Goal: Check status: Check status

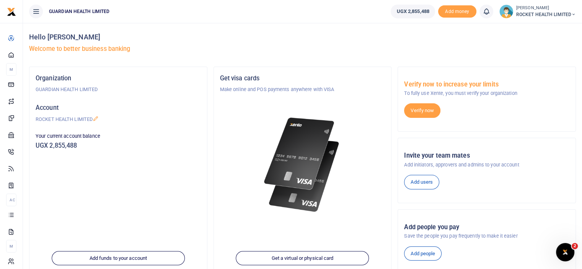
click at [24, 196] on div "Hello Jessica Asemo Welcome to better business banking Organization GUARDIAN HE…" at bounding box center [302, 199] width 559 height 352
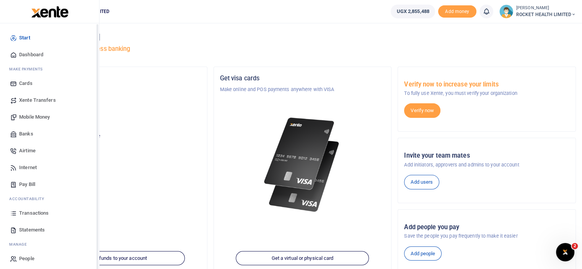
click at [0, 177] on div "Start Dashboard M ake Payments Cards Xente Transfers Mobile Money Banks Airtime…" at bounding box center [49, 148] width 99 height 250
click at [29, 211] on span "Transactions" at bounding box center [33, 213] width 29 height 8
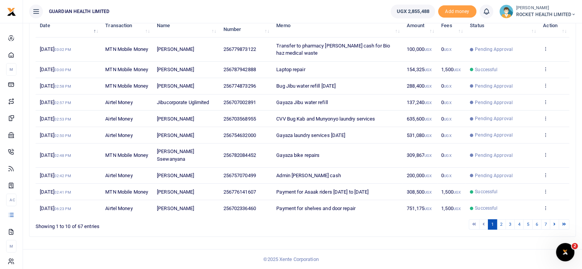
scroll to position [126, 0]
click at [502, 226] on link "2" at bounding box center [501, 224] width 9 height 10
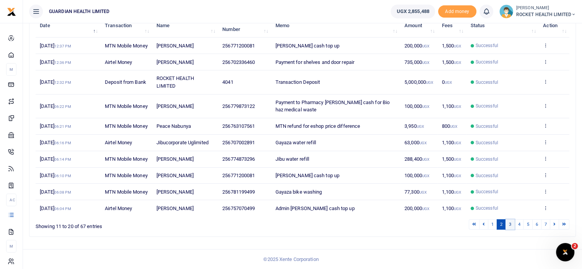
click at [513, 230] on link "3" at bounding box center [509, 224] width 9 height 10
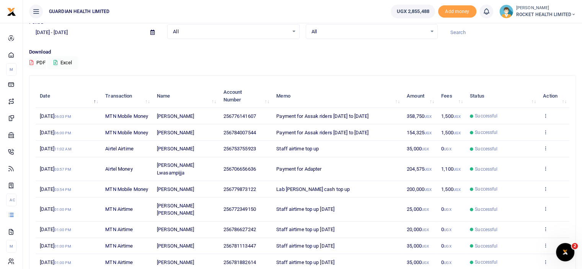
scroll to position [0, 0]
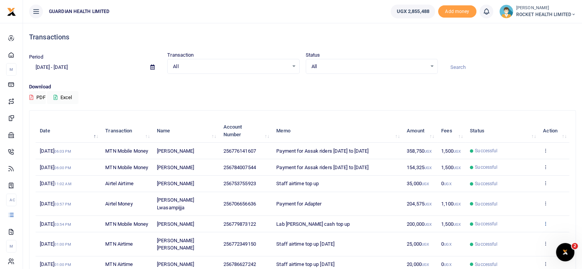
click at [545, 226] on icon at bounding box center [545, 223] width 5 height 5
click at [520, 204] on link "View details" at bounding box center [517, 198] width 60 height 11
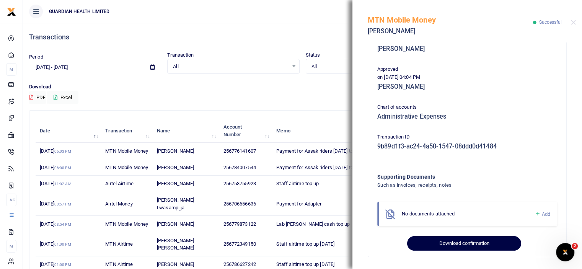
scroll to position [111, 0]
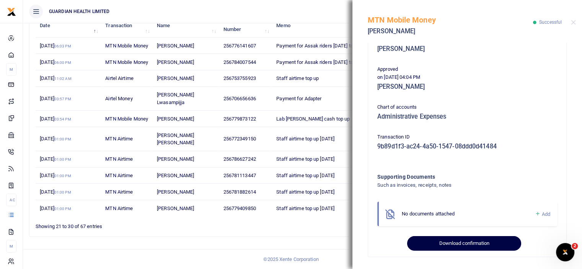
click at [481, 243] on button "Download confirmation" at bounding box center [464, 243] width 114 height 15
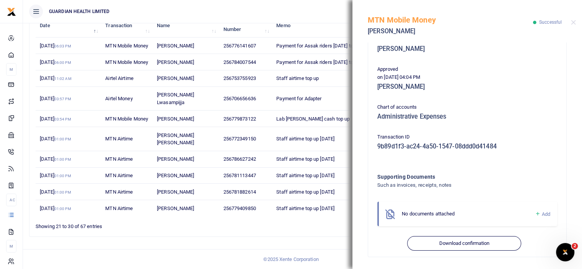
click at [260, 223] on div "1 2 3 4 5 6 7" at bounding box center [413, 224] width 311 height 12
click at [319, 101] on span "Payment for Adapter" at bounding box center [298, 99] width 45 height 6
click at [574, 21] on button "Close" at bounding box center [573, 22] width 5 height 5
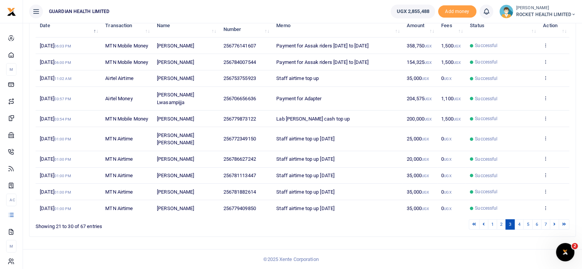
click at [546, 99] on td "View details Send again" at bounding box center [554, 99] width 31 height 24
click at [544, 101] on icon at bounding box center [545, 97] width 5 height 5
click at [508, 117] on link "View details" at bounding box center [517, 122] width 60 height 11
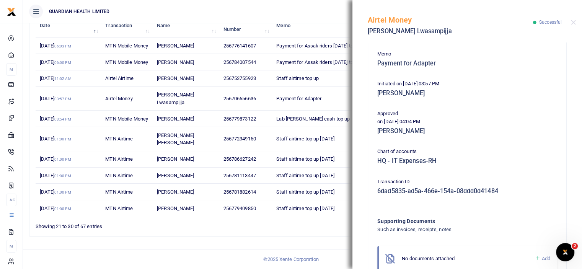
scroll to position [197, 0]
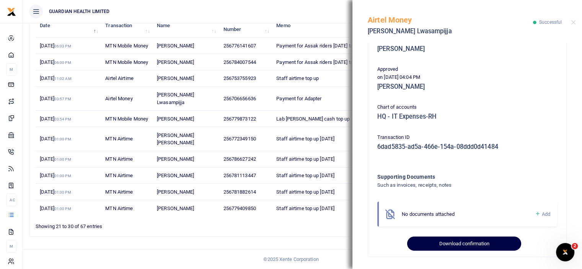
click at [456, 244] on button "Download confirmation" at bounding box center [464, 243] width 114 height 15
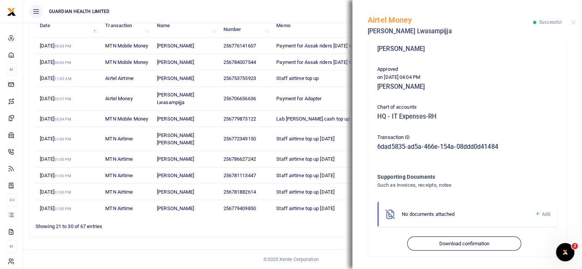
click at [295, 229] on ul "1 2 3 4 5 6 7" at bounding box center [415, 224] width 308 height 10
click at [572, 20] on button "Close" at bounding box center [573, 22] width 5 height 5
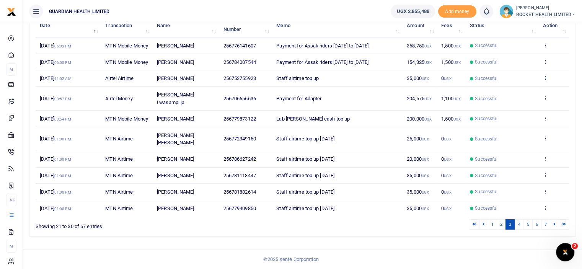
click at [546, 80] on icon at bounding box center [545, 77] width 5 height 5
click at [533, 100] on link "View details" at bounding box center [517, 105] width 60 height 11
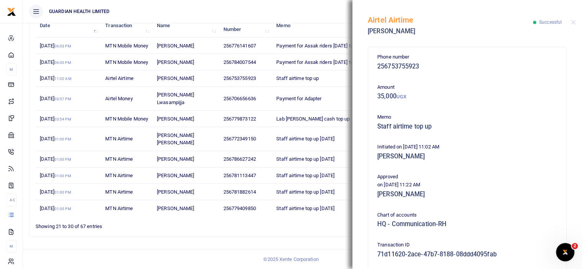
scroll to position [108, 0]
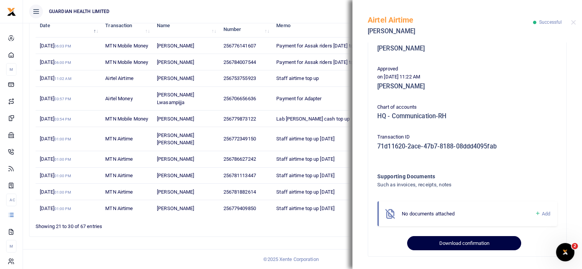
click at [470, 249] on button "Download confirmation" at bounding box center [464, 243] width 114 height 15
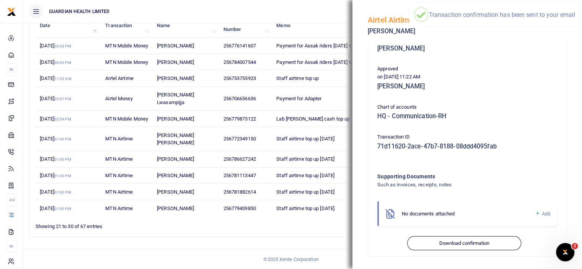
click at [497, 73] on p "on 6th Aug 2025 11:22 AM" at bounding box center [467, 77] width 180 height 8
click at [573, 23] on button "Close" at bounding box center [573, 22] width 5 height 5
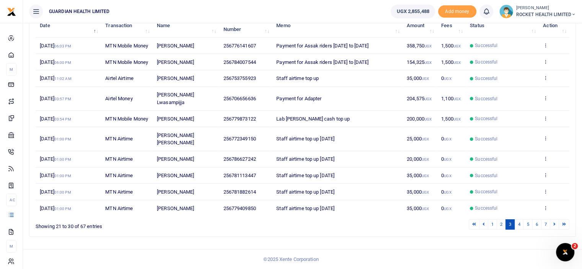
scroll to position [73, 0]
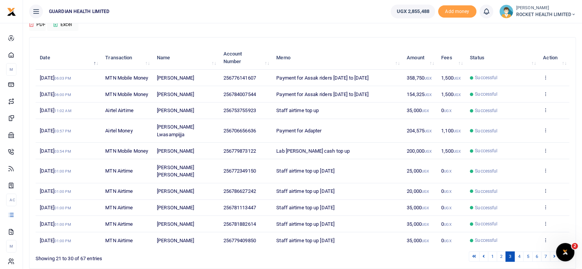
click at [548, 103] on td "View details Send again" at bounding box center [554, 94] width 31 height 16
click at [546, 96] on icon at bounding box center [545, 93] width 5 height 5
click at [507, 117] on link "View details" at bounding box center [517, 117] width 60 height 11
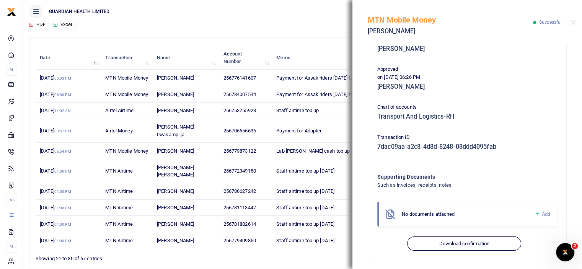
scroll to position [111, 0]
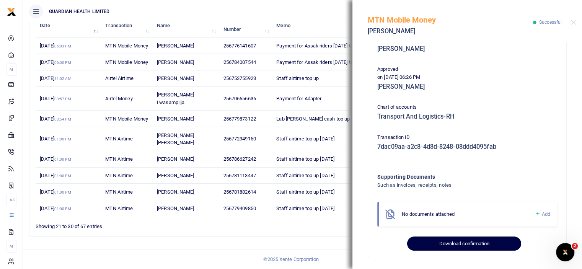
click at [458, 246] on button "Download confirmation" at bounding box center [464, 243] width 114 height 15
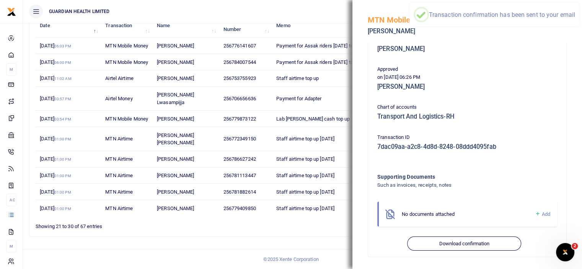
click at [290, 228] on ul "1 2 3 4 5 6 7" at bounding box center [415, 224] width 308 height 10
click at [304, 234] on div "Search: Date Transaction Name Account Number Memo Amount Fees Status Action 6th…" at bounding box center [302, 120] width 546 height 231
click at [331, 222] on ul "1 2 3 4 5 6 7" at bounding box center [415, 224] width 308 height 10
click at [575, 24] on button "Close" at bounding box center [573, 22] width 5 height 5
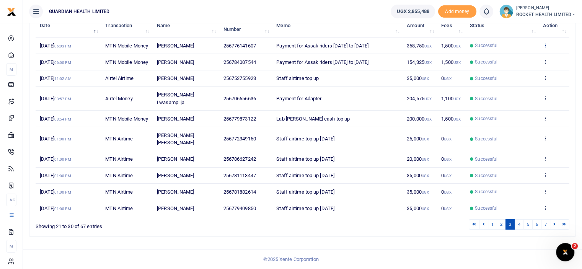
click at [545, 43] on icon at bounding box center [545, 44] width 5 height 5
click at [515, 56] on link "View details" at bounding box center [517, 61] width 60 height 11
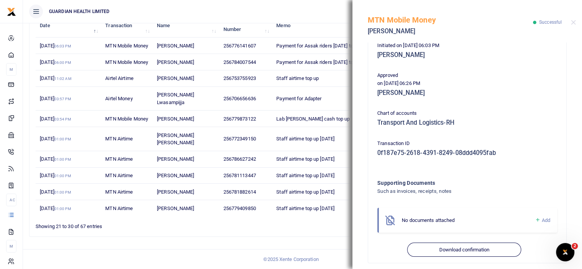
scroll to position [197, 0]
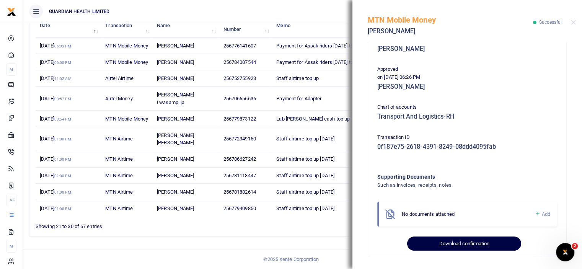
click at [466, 246] on button "Download confirmation" at bounding box center [464, 243] width 114 height 15
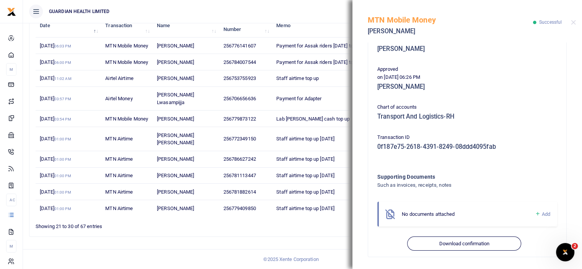
click at [574, 19] on div "MTN Mobile Money Benjamin Arinda Successful" at bounding box center [467, 21] width 230 height 42
click at [571, 19] on div "MTN Mobile Money Benjamin Arinda Successful" at bounding box center [467, 21] width 230 height 42
click at [574, 23] on button "Close" at bounding box center [573, 22] width 5 height 5
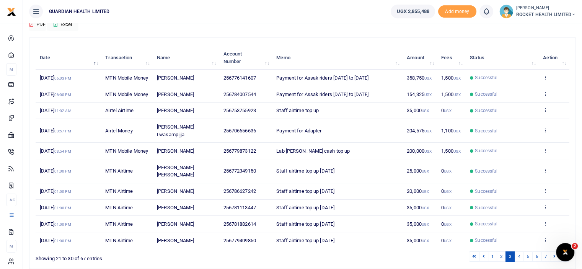
scroll to position [35, 0]
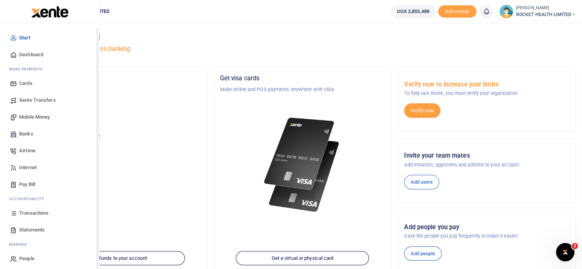
scroll to position [3, 0]
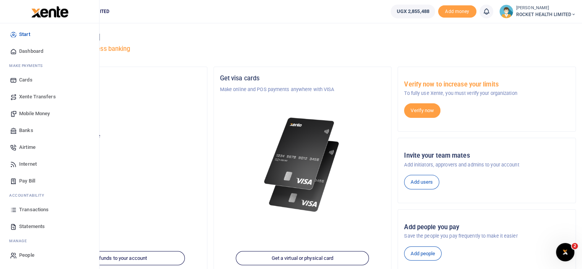
click at [38, 209] on span "Transactions" at bounding box center [33, 210] width 29 height 8
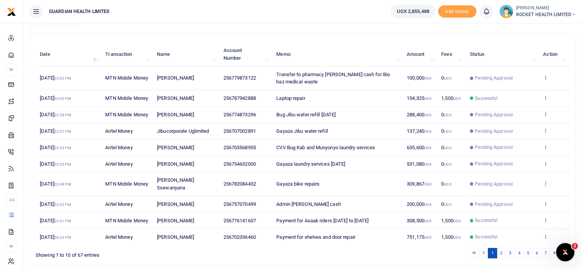
scroll to position [126, 0]
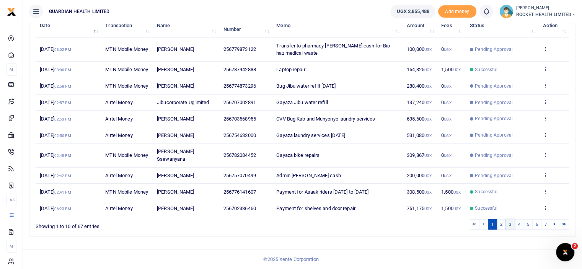
click at [511, 224] on link "3" at bounding box center [509, 224] width 9 height 10
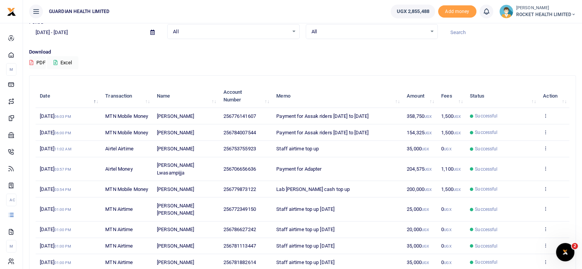
scroll to position [111, 0]
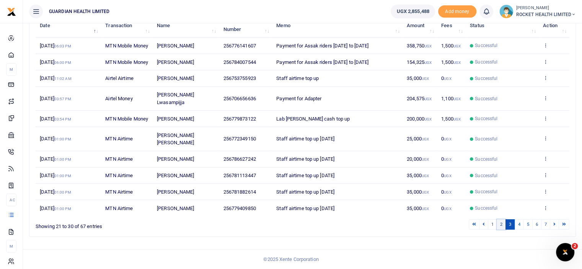
click at [500, 223] on link "2" at bounding box center [501, 224] width 9 height 10
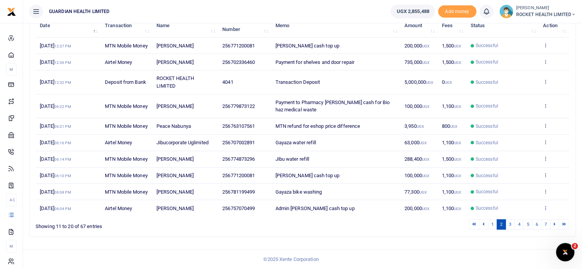
click at [545, 210] on icon at bounding box center [545, 207] width 5 height 5
click at [512, 184] on link "View details" at bounding box center [517, 178] width 60 height 11
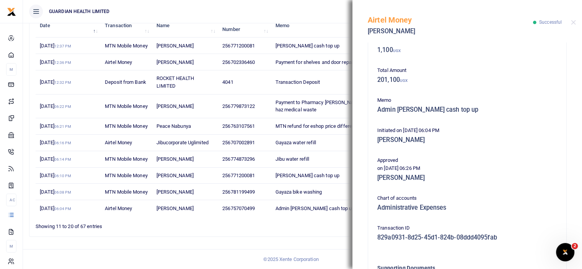
scroll to position [168, 0]
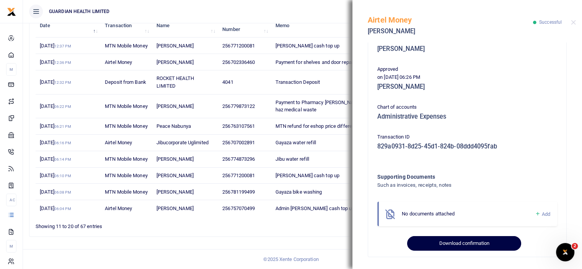
click at [464, 243] on button "Download confirmation" at bounding box center [464, 243] width 114 height 15
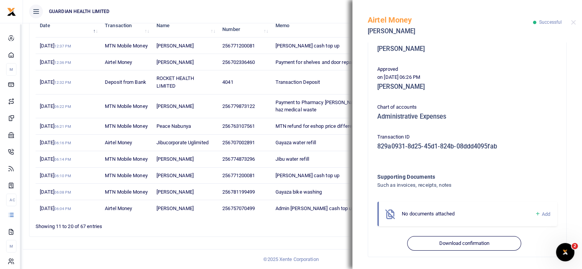
click at [206, 168] on td "[PERSON_NAME]" at bounding box center [185, 159] width 66 height 16
click at [572, 20] on button "Close" at bounding box center [573, 22] width 5 height 5
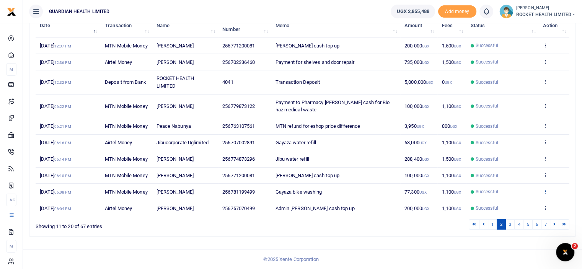
click at [545, 194] on icon at bounding box center [545, 191] width 5 height 5
click at [511, 231] on link "View details" at bounding box center [517, 236] width 60 height 11
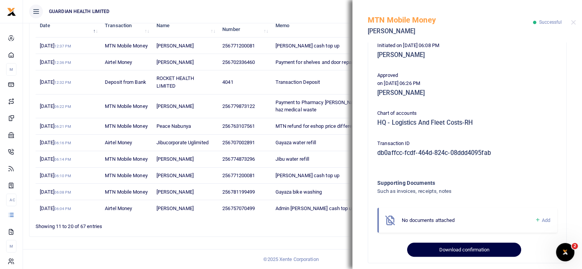
scroll to position [197, 0]
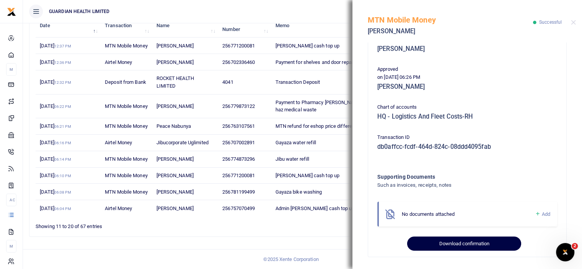
click at [461, 248] on button "Download confirmation" at bounding box center [464, 243] width 114 height 15
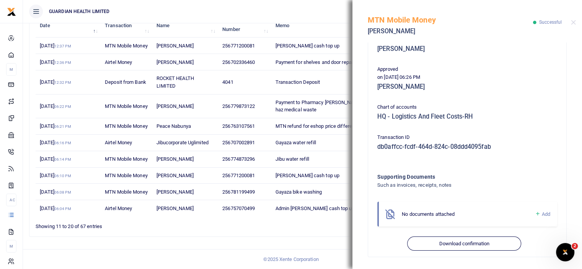
click at [575, 22] on div "MTN Mobile Money Mathias Akampa Successful" at bounding box center [467, 21] width 230 height 42
click at [574, 24] on button "Close" at bounding box center [573, 22] width 5 height 5
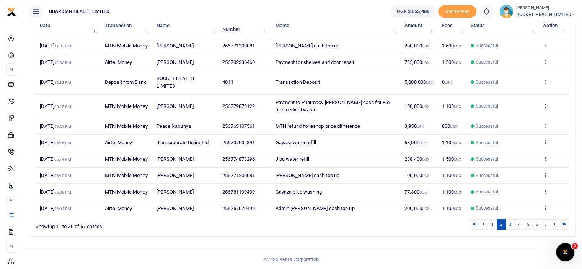
click at [544, 178] on icon at bounding box center [545, 174] width 5 height 5
click at [513, 208] on link "View details" at bounding box center [517, 213] width 60 height 11
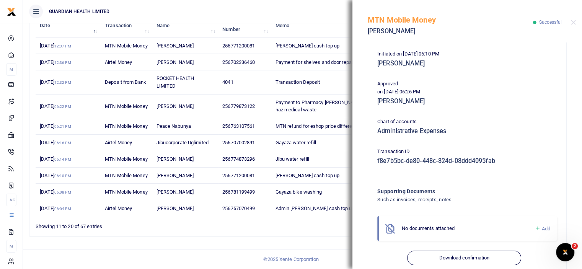
scroll to position [168, 0]
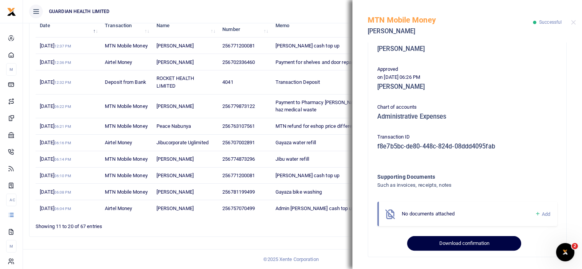
click at [465, 241] on button "Download confirmation" at bounding box center [464, 243] width 114 height 15
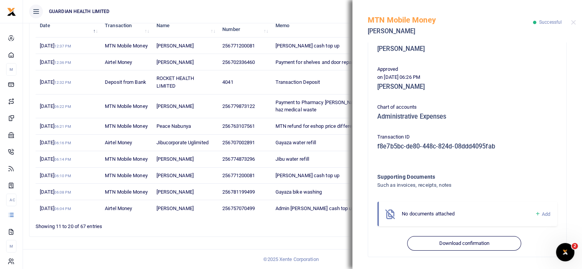
click at [570, 22] on div "MTN Mobile Money Esther Adong Successful" at bounding box center [467, 21] width 230 height 42
click at [574, 22] on button "Close" at bounding box center [573, 22] width 5 height 5
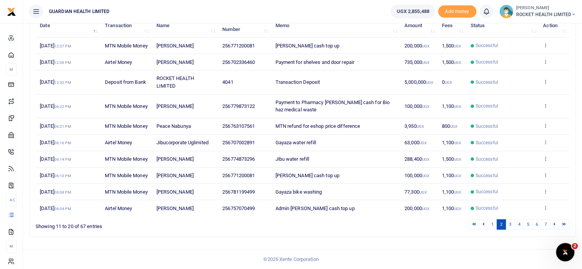
click at [546, 161] on icon at bounding box center [545, 158] width 5 height 5
click at [510, 184] on link "View details" at bounding box center [517, 189] width 60 height 11
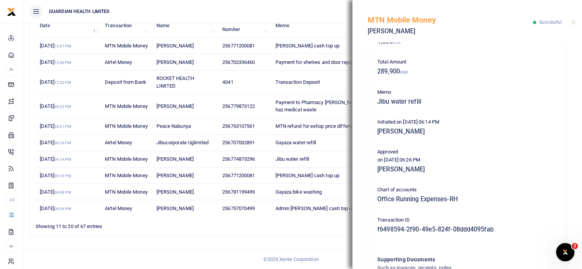
scroll to position [197, 0]
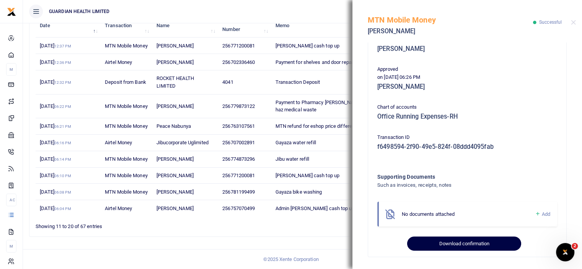
click at [465, 242] on button "Download confirmation" at bounding box center [464, 243] width 114 height 15
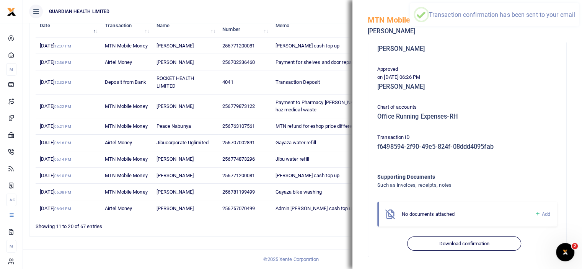
click at [317, 166] on td "Jibu water refill" at bounding box center [335, 159] width 129 height 16
click at [341, 184] on td "Gayaza petty cash top up" at bounding box center [335, 176] width 129 height 16
click at [573, 21] on button "Close" at bounding box center [573, 22] width 5 height 5
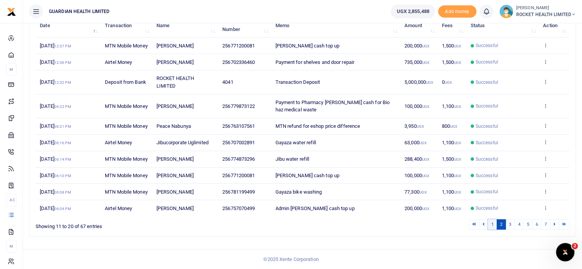
click at [493, 230] on link "1" at bounding box center [492, 224] width 9 height 10
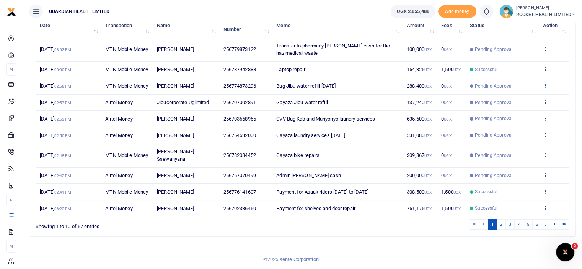
click at [546, 88] on icon at bounding box center [545, 85] width 5 height 5
click at [506, 104] on link "View details" at bounding box center [517, 109] width 60 height 11
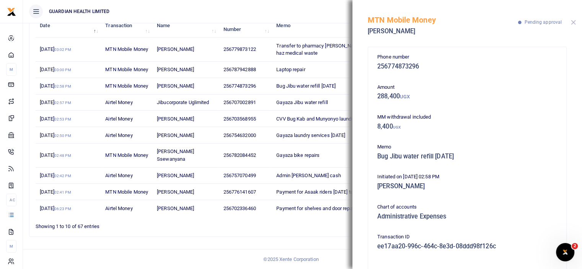
click at [575, 21] on button "Close" at bounding box center [573, 22] width 5 height 5
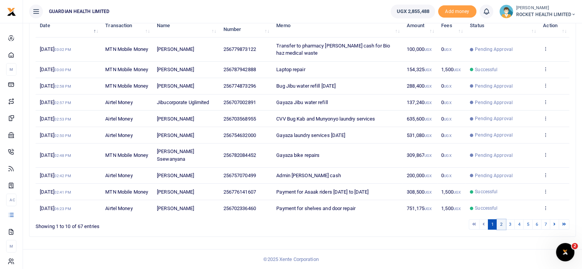
click at [502, 230] on link "2" at bounding box center [501, 224] width 9 height 10
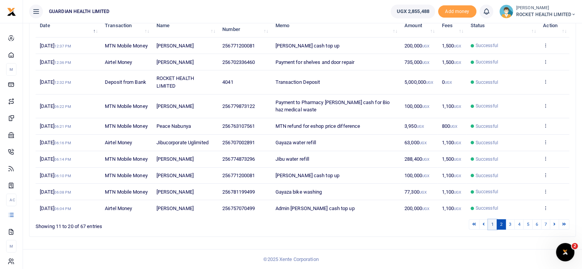
click at [495, 230] on link "1" at bounding box center [492, 224] width 9 height 10
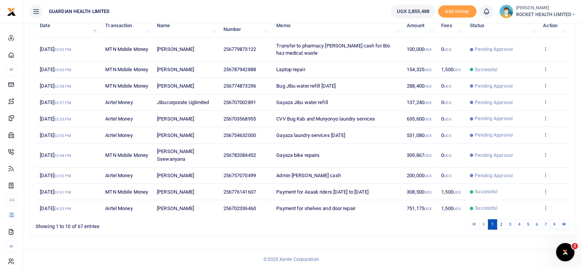
click at [545, 88] on icon at bounding box center [545, 85] width 5 height 5
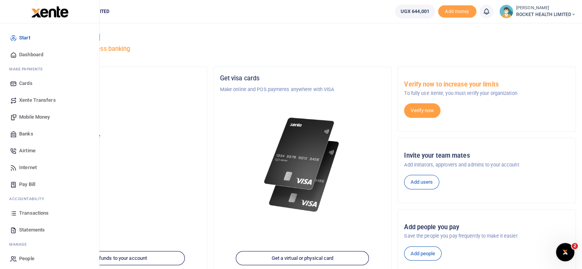
click at [29, 211] on span "Transactions" at bounding box center [33, 213] width 29 height 8
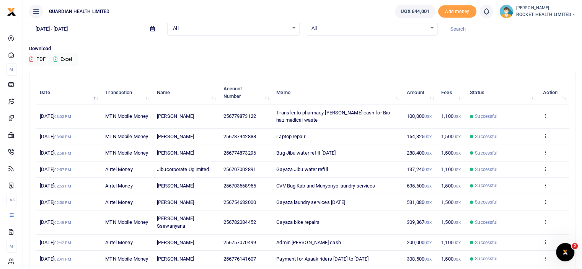
scroll to position [126, 0]
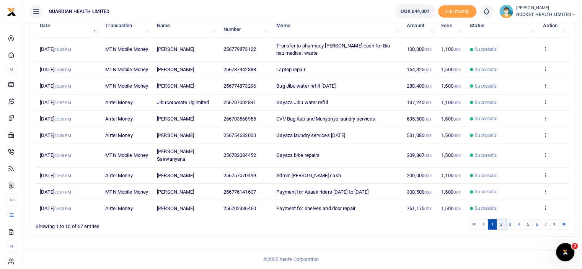
click at [502, 226] on link "2" at bounding box center [501, 224] width 9 height 10
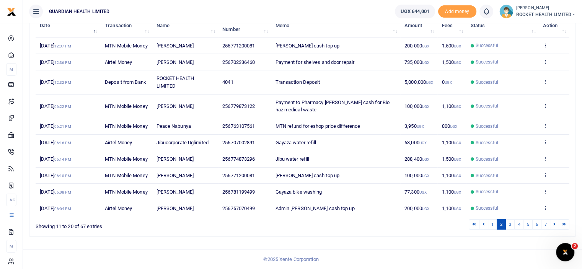
click at [548, 139] on icon at bounding box center [545, 141] width 5 height 5
click at [516, 164] on link "View details" at bounding box center [517, 169] width 60 height 11
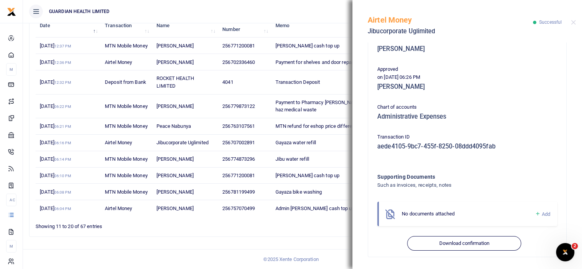
scroll to position [141, 0]
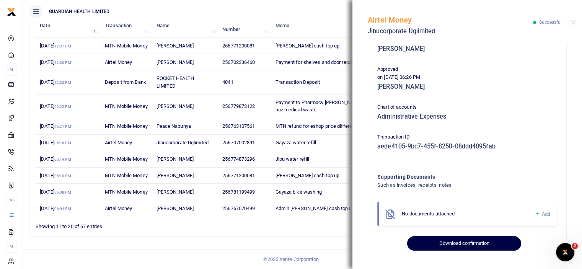
click at [455, 244] on button "Download confirmation" at bounding box center [464, 243] width 114 height 15
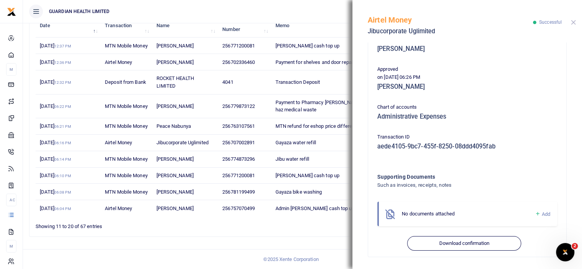
click at [574, 23] on button "Close" at bounding box center [573, 22] width 5 height 5
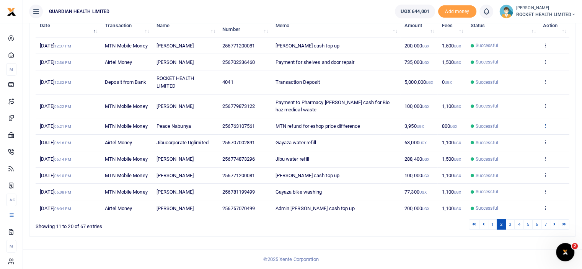
click at [546, 123] on icon at bounding box center [545, 125] width 5 height 5
click at [510, 144] on link "View details" at bounding box center [517, 149] width 60 height 11
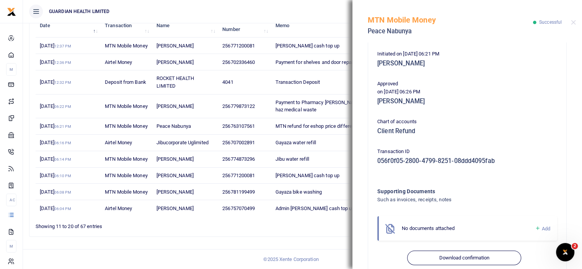
scroll to position [168, 0]
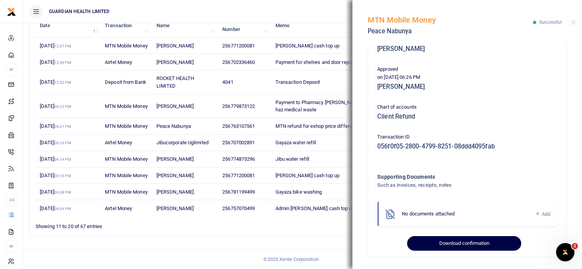
click at [464, 246] on button "Download confirmation" at bounding box center [464, 243] width 114 height 15
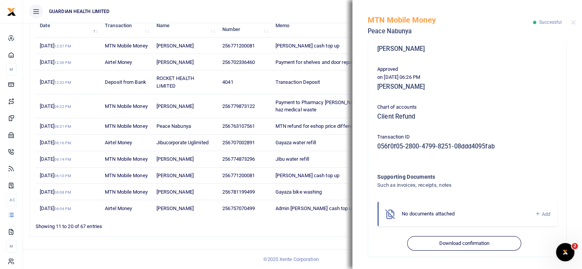
click at [573, 20] on div "MTN Mobile Money Peace Nabunya Successful" at bounding box center [467, 21] width 230 height 42
click at [573, 23] on button "Close" at bounding box center [573, 22] width 5 height 5
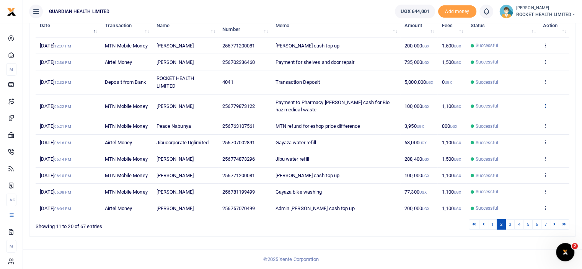
click at [545, 103] on icon at bounding box center [545, 105] width 5 height 5
click at [520, 120] on link "View details" at bounding box center [517, 125] width 60 height 11
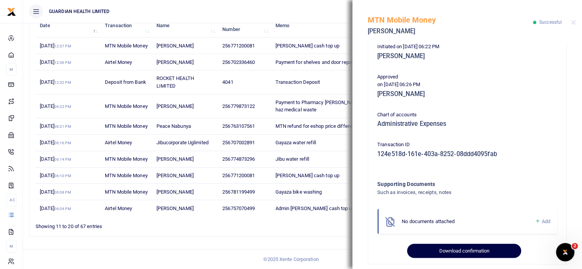
click at [458, 247] on button "Download confirmation" at bounding box center [464, 251] width 114 height 15
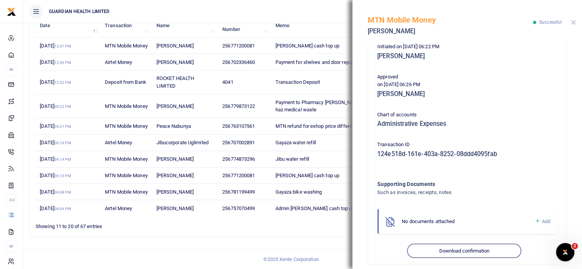
click at [572, 21] on button "Close" at bounding box center [573, 22] width 5 height 5
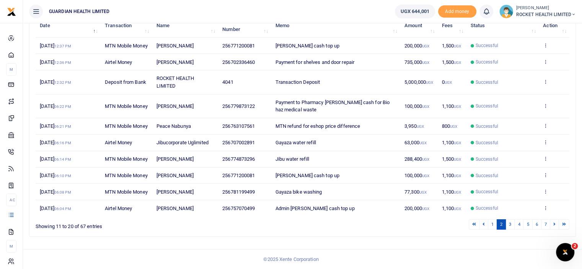
click at [548, 54] on td "View details Send again" at bounding box center [554, 62] width 31 height 16
click at [545, 59] on icon at bounding box center [545, 61] width 5 height 5
click at [512, 77] on link "View details" at bounding box center [517, 82] width 60 height 11
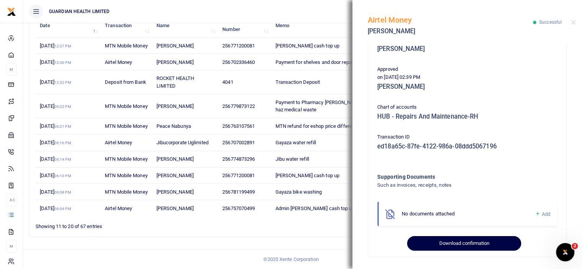
click at [453, 243] on button "Download confirmation" at bounding box center [464, 243] width 114 height 15
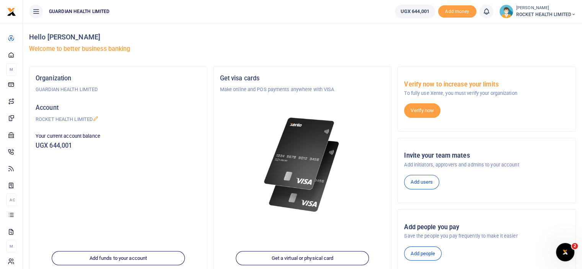
scroll to position [105, 0]
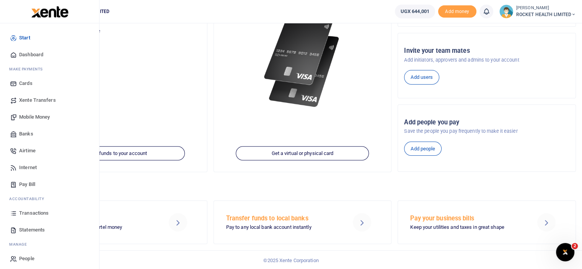
click at [34, 217] on span "Transactions" at bounding box center [33, 213] width 29 height 8
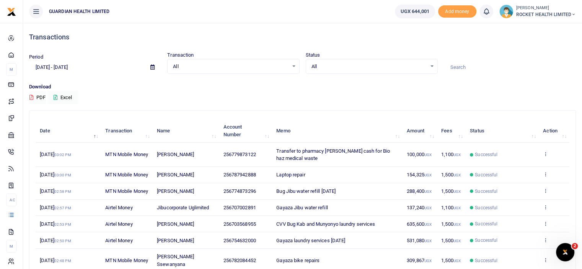
scroll to position [115, 0]
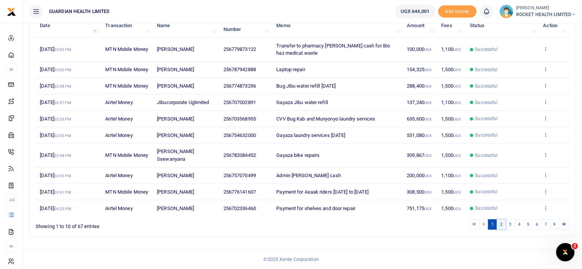
click at [501, 230] on link "2" at bounding box center [501, 224] width 9 height 10
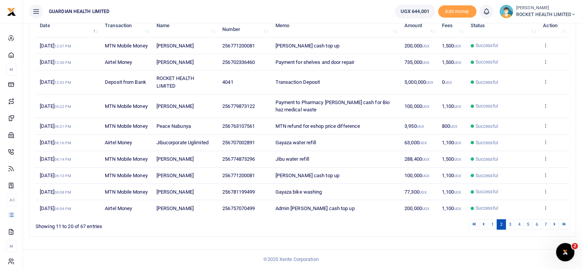
scroll to position [0, 0]
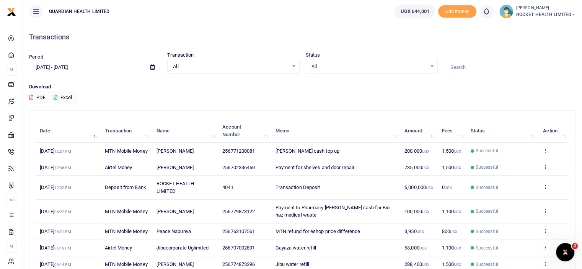
click at [545, 169] on icon at bounding box center [545, 166] width 5 height 5
click at [546, 153] on icon at bounding box center [545, 150] width 5 height 5
click at [507, 173] on div "View details Send again" at bounding box center [517, 175] width 61 height 34
click at [548, 153] on td "View details Send again" at bounding box center [554, 151] width 31 height 16
click at [544, 153] on icon at bounding box center [545, 150] width 5 height 5
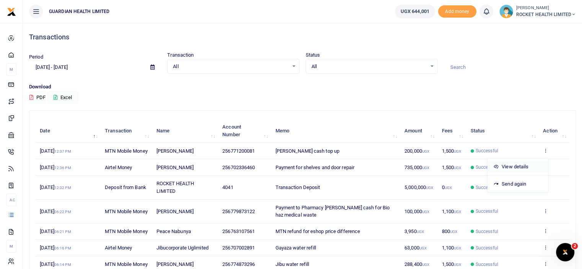
click at [518, 165] on link "View details" at bounding box center [517, 166] width 60 height 11
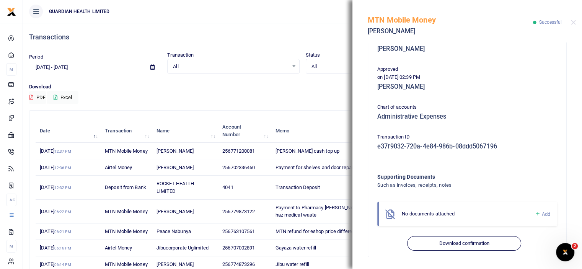
scroll to position [77, 0]
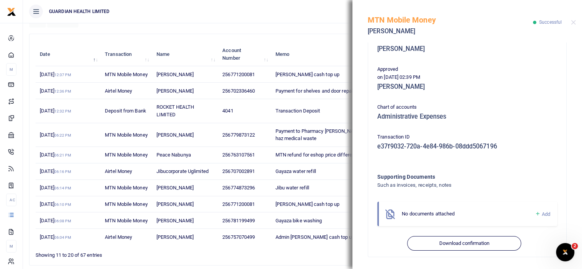
click at [462, 258] on div "Phone number 256771200081 Amount 200,000 UGX Fee 1,500 UGX Total Amount 201,500…" at bounding box center [467, 155] width 230 height 227
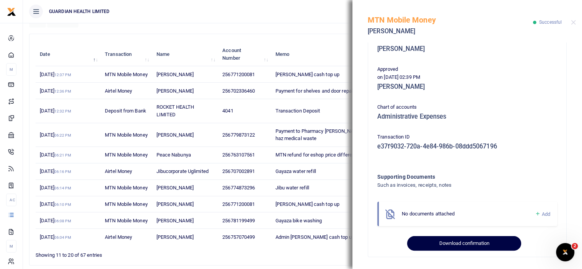
click at [456, 246] on button "Download confirmation" at bounding box center [464, 243] width 114 height 15
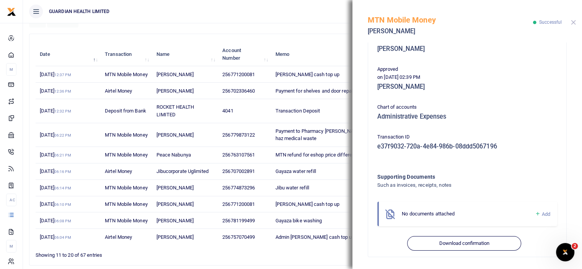
click at [573, 21] on button "Close" at bounding box center [573, 22] width 5 height 5
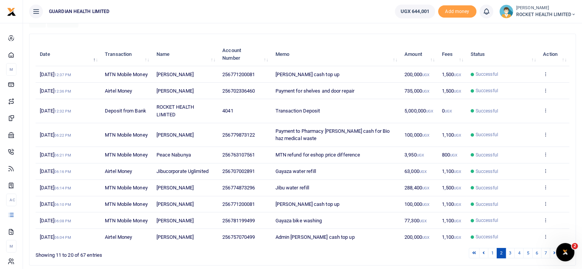
scroll to position [141, 0]
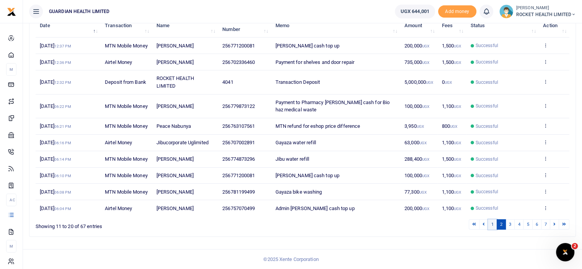
click at [494, 223] on link "1" at bounding box center [492, 224] width 9 height 10
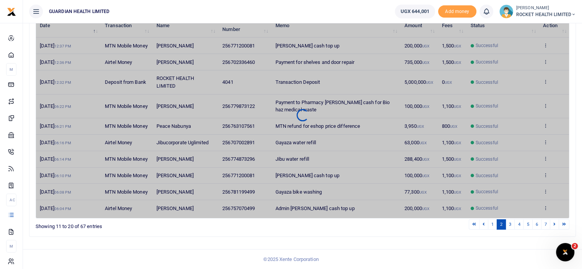
scroll to position [126, 0]
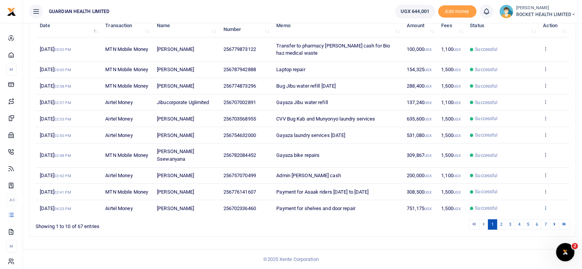
click at [544, 208] on icon at bounding box center [545, 207] width 5 height 5
click at [519, 178] on link "View details" at bounding box center [517, 178] width 60 height 11
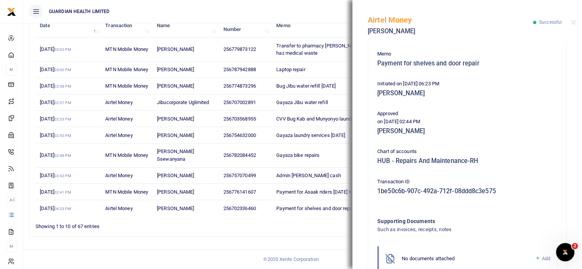
scroll to position [197, 0]
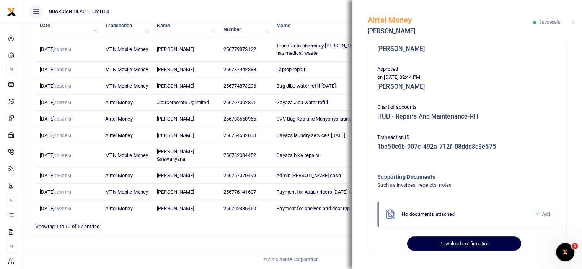
click at [444, 240] on button "Download confirmation" at bounding box center [464, 243] width 114 height 15
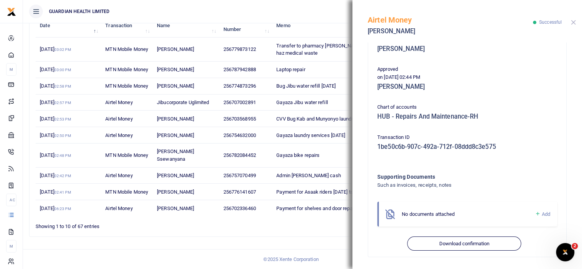
click at [571, 21] on button "Close" at bounding box center [573, 22] width 5 height 5
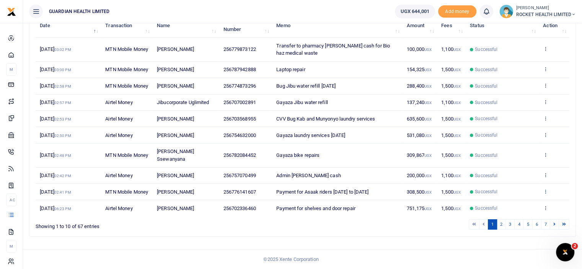
click at [545, 189] on icon at bounding box center [545, 191] width 5 height 5
click at [510, 217] on link "View details" at bounding box center [517, 222] width 60 height 11
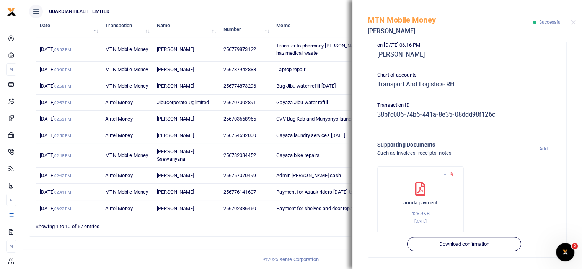
scroll to position [230, 0]
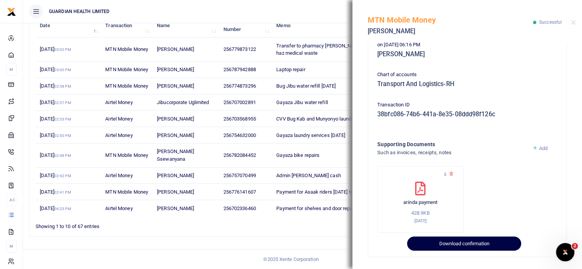
click at [455, 241] on button "Download confirmation" at bounding box center [464, 243] width 114 height 15
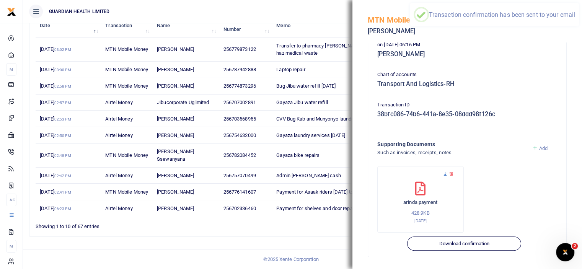
click at [444, 174] on icon at bounding box center [445, 173] width 5 height 5
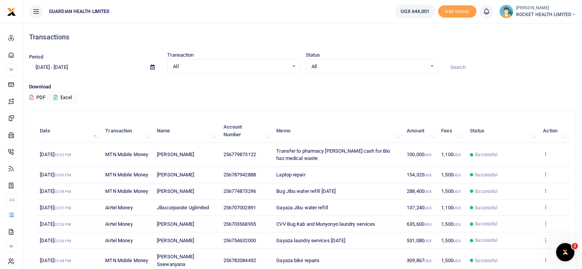
scroll to position [126, 0]
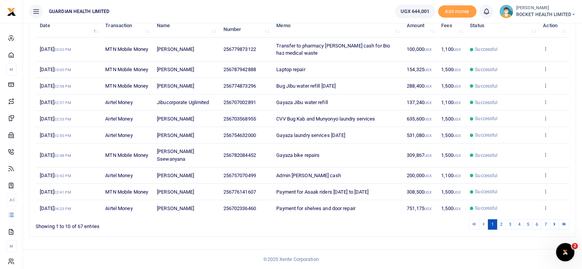
click at [546, 172] on icon at bounding box center [545, 174] width 5 height 5
click at [518, 197] on link "View details" at bounding box center [517, 202] width 60 height 11
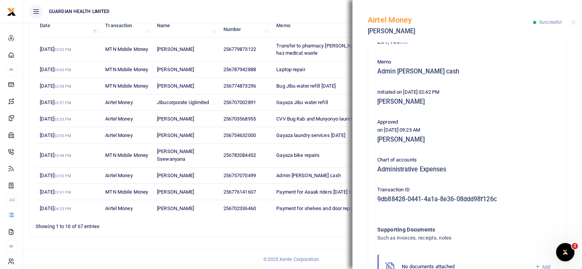
scroll to position [168, 0]
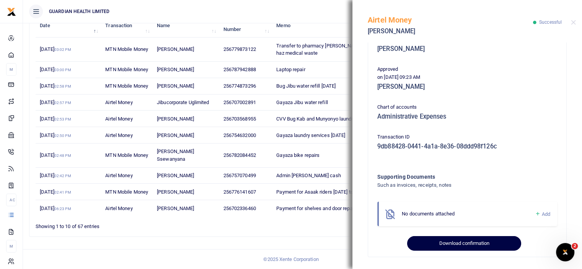
click at [451, 238] on button "Download confirmation" at bounding box center [464, 243] width 114 height 15
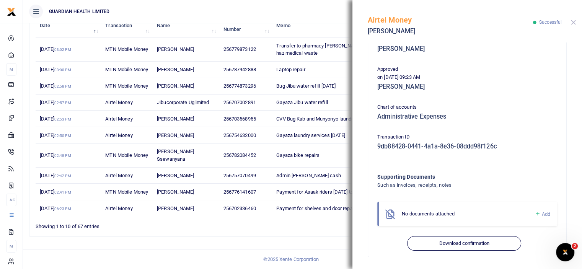
drag, startPoint x: 574, startPoint y: 21, endPoint x: 549, endPoint y: 28, distance: 25.7
click at [574, 21] on button "Close" at bounding box center [573, 22] width 5 height 5
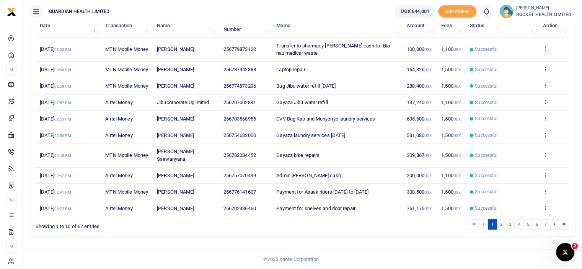
click at [543, 152] on icon at bounding box center [545, 154] width 5 height 5
click at [515, 176] on link "View details" at bounding box center [517, 181] width 60 height 11
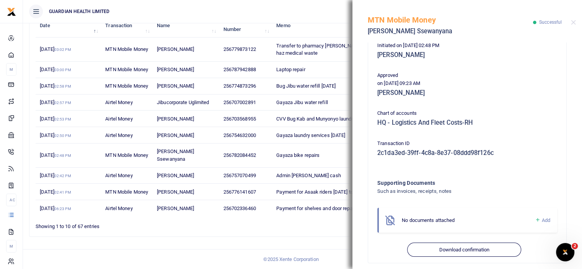
scroll to position [197, 0]
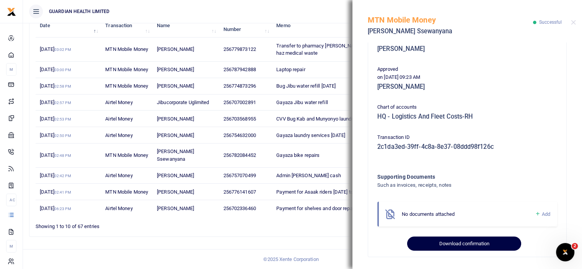
click at [461, 250] on button "Download confirmation" at bounding box center [464, 243] width 114 height 15
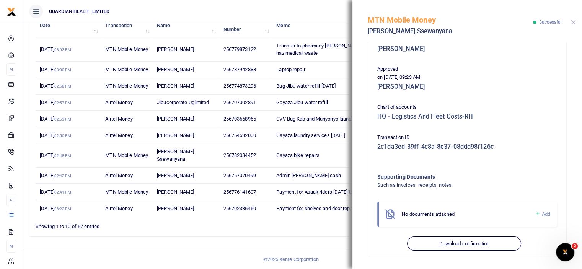
click at [573, 21] on button "Close" at bounding box center [573, 22] width 5 height 5
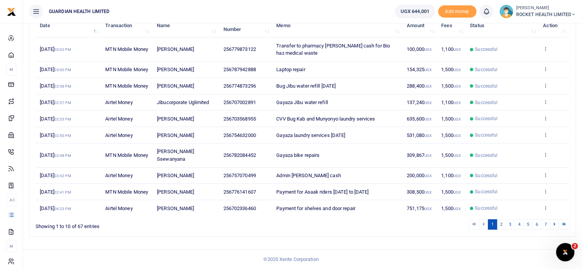
click at [542, 127] on td "View details Send again" at bounding box center [554, 135] width 31 height 16
click at [546, 132] on icon at bounding box center [545, 134] width 5 height 5
click at [508, 156] on link "View details" at bounding box center [517, 161] width 60 height 11
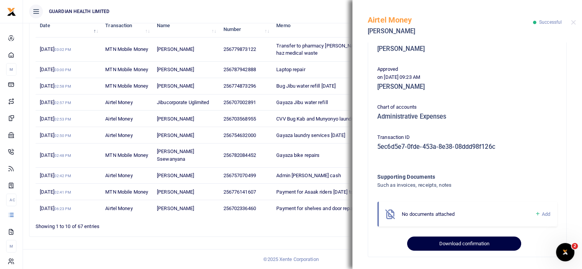
click at [451, 249] on button "Download confirmation" at bounding box center [464, 243] width 114 height 15
click at [457, 244] on button "Download confirmation" at bounding box center [464, 243] width 114 height 15
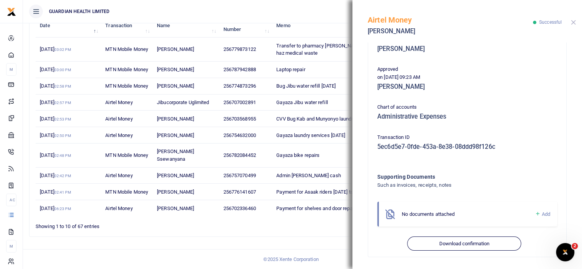
click at [572, 21] on button "Close" at bounding box center [573, 22] width 5 height 5
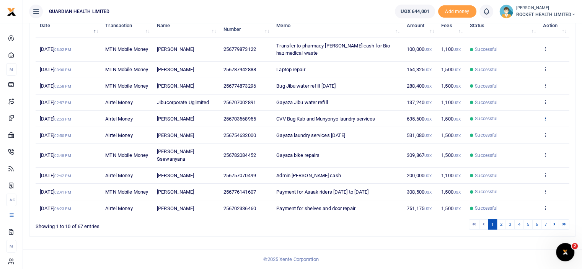
click at [546, 116] on icon at bounding box center [545, 118] width 5 height 5
click at [517, 140] on link "View details" at bounding box center [517, 145] width 60 height 11
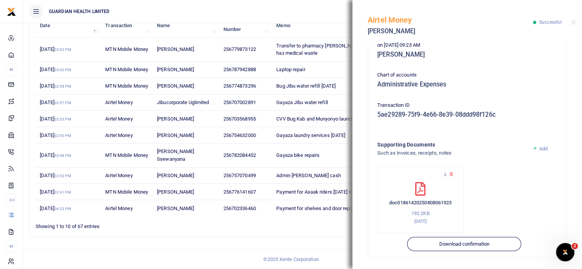
scroll to position [230, 0]
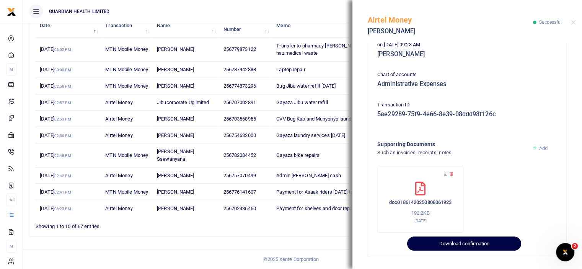
click at [447, 243] on button "Download confirmation" at bounding box center [464, 243] width 114 height 15
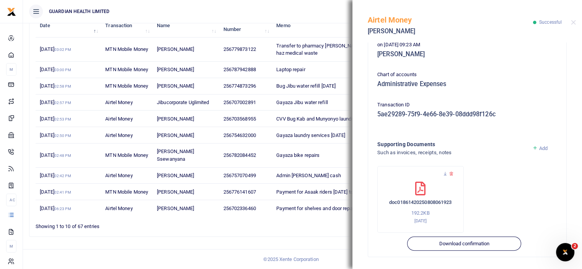
click at [575, 21] on div "Airtel Money Partrick Sserwada Successful" at bounding box center [467, 21] width 230 height 42
click at [573, 24] on button "Close" at bounding box center [573, 22] width 5 height 5
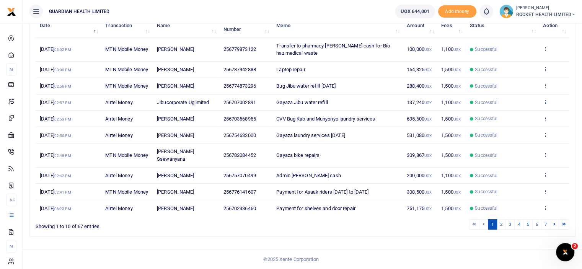
click at [545, 99] on icon at bounding box center [545, 101] width 5 height 5
click at [520, 124] on link "View details" at bounding box center [517, 129] width 60 height 11
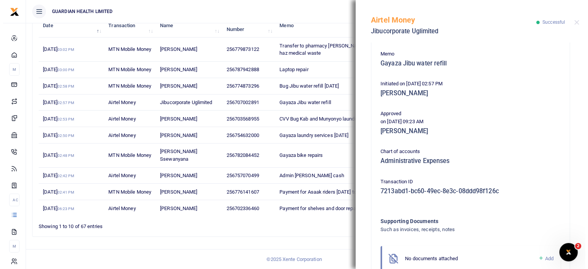
scroll to position [197, 0]
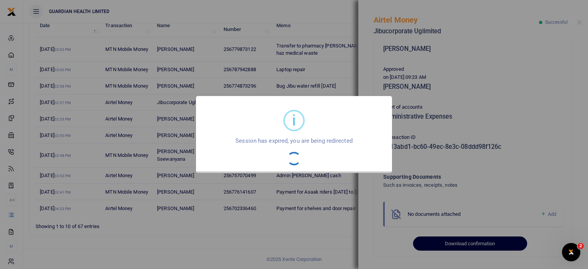
click at [461, 244] on div "i × Session has expired, you are being redirected OK No Cancel" at bounding box center [294, 134] width 588 height 269
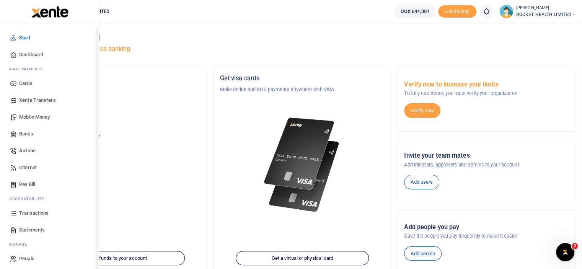
scroll to position [3, 0]
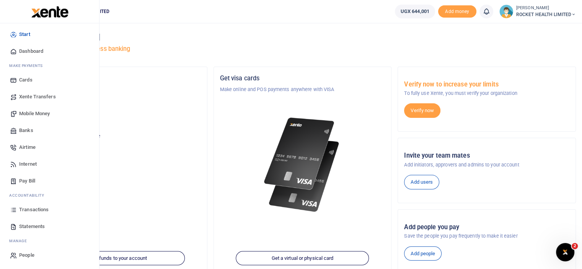
click at [50, 210] on link "Transactions" at bounding box center [49, 209] width 87 height 17
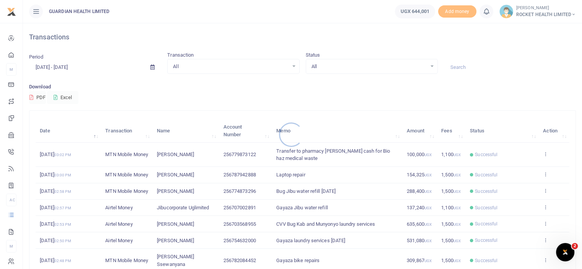
scroll to position [77, 0]
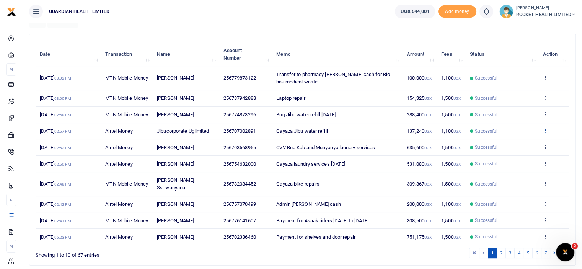
click at [546, 133] on icon at bounding box center [545, 130] width 5 height 5
click at [525, 159] on link "View details" at bounding box center [517, 158] width 60 height 11
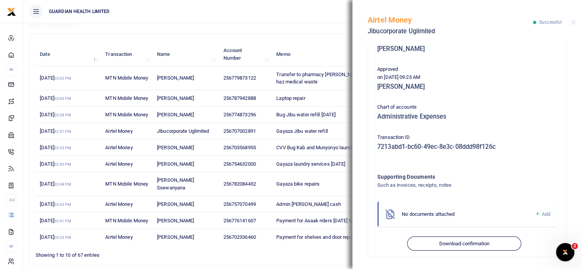
scroll to position [126, 0]
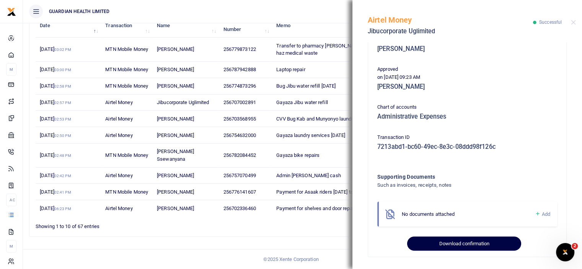
click at [453, 238] on button "Download confirmation" at bounding box center [464, 243] width 114 height 15
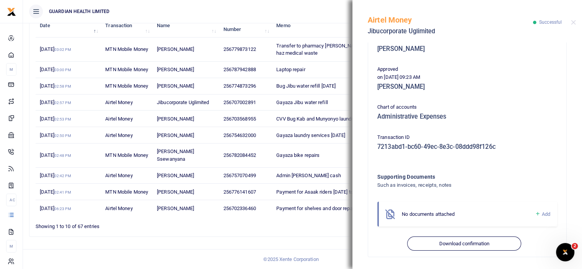
click at [574, 18] on div "Airtel Money Jibucorporate Uglimited Successful" at bounding box center [467, 21] width 230 height 42
click at [573, 21] on button "Close" at bounding box center [573, 22] width 5 height 5
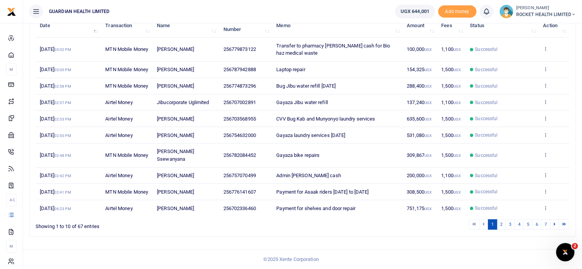
scroll to position [88, 0]
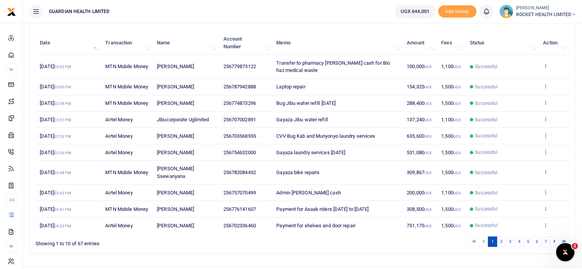
click at [543, 105] on icon at bounding box center [545, 102] width 5 height 5
click at [506, 126] on link "View details" at bounding box center [517, 126] width 60 height 11
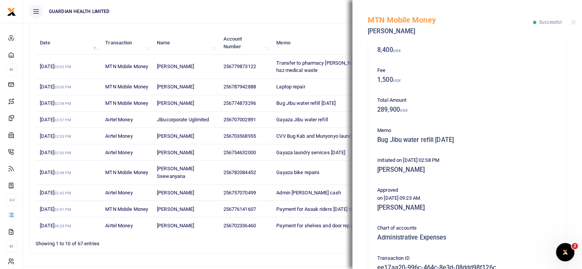
scroll to position [197, 0]
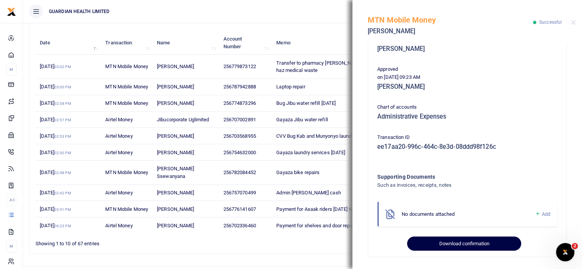
click at [470, 244] on button "Download confirmation" at bounding box center [464, 243] width 114 height 15
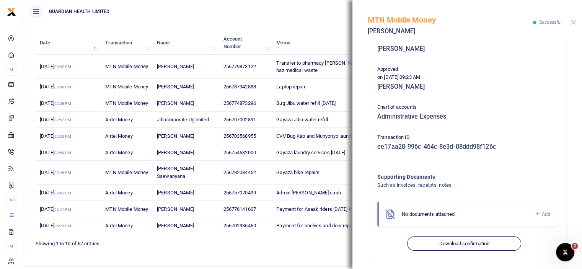
click at [574, 21] on button "Close" at bounding box center [573, 22] width 5 height 5
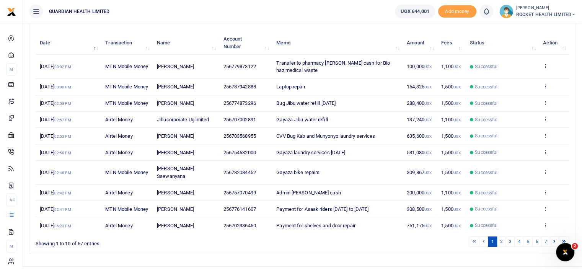
click at [544, 88] on icon at bounding box center [545, 85] width 5 height 5
click at [512, 95] on div "View details Send again" at bounding box center [517, 111] width 61 height 34
click at [544, 89] on icon at bounding box center [545, 85] width 5 height 5
click at [513, 103] on link "View details" at bounding box center [517, 102] width 60 height 11
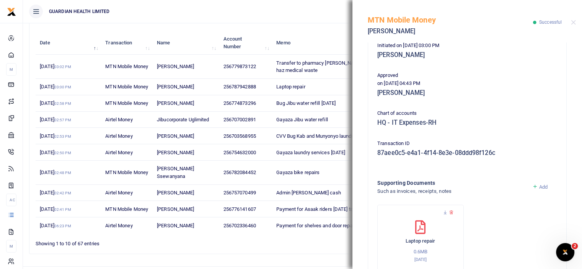
scroll to position [230, 0]
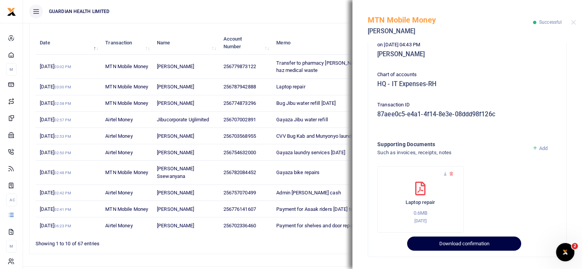
click at [473, 246] on button "Download confirmation" at bounding box center [464, 243] width 114 height 15
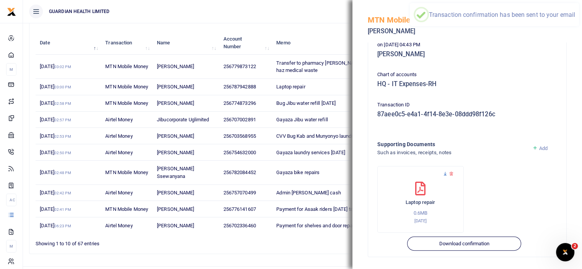
click at [446, 173] on icon at bounding box center [445, 173] width 5 height 5
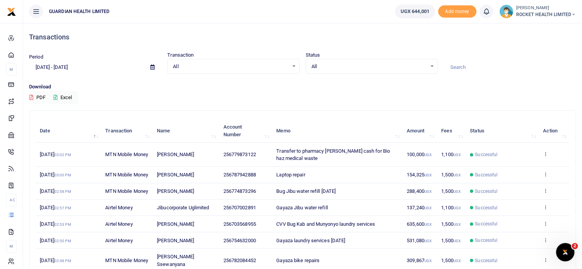
click at [545, 153] on icon at bounding box center [545, 153] width 5 height 5
click at [514, 163] on link "View details" at bounding box center [517, 166] width 60 height 11
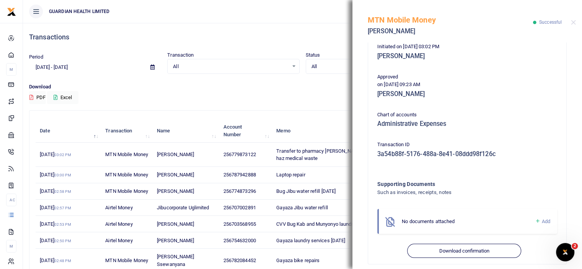
scroll to position [77, 0]
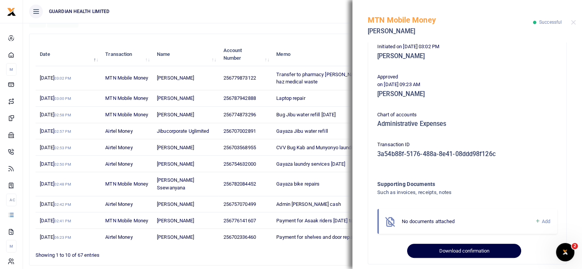
click at [449, 244] on button "Download confirmation" at bounding box center [464, 251] width 114 height 15
